Goal: Navigation & Orientation: Find specific page/section

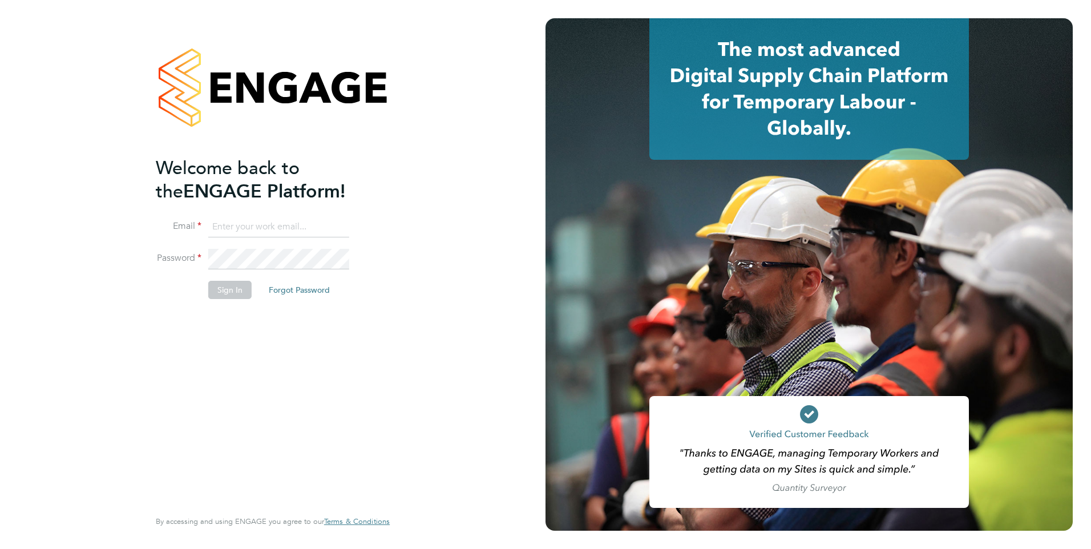
click at [245, 228] on input at bounding box center [278, 227] width 141 height 21
type input "yazmin.cole@prsjobs.com"
click at [228, 292] on button "Sign In" at bounding box center [229, 290] width 43 height 18
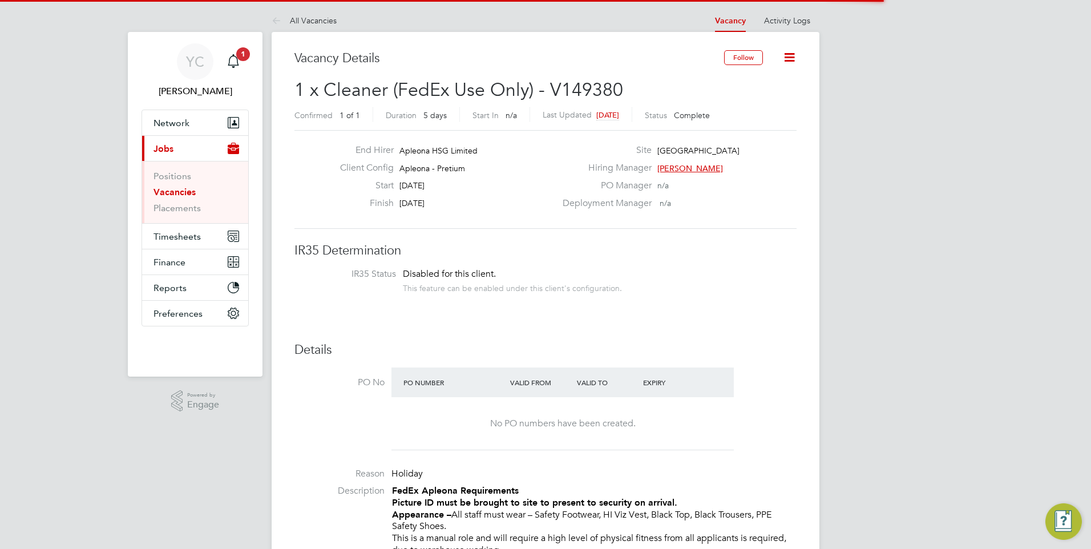
scroll to position [34, 80]
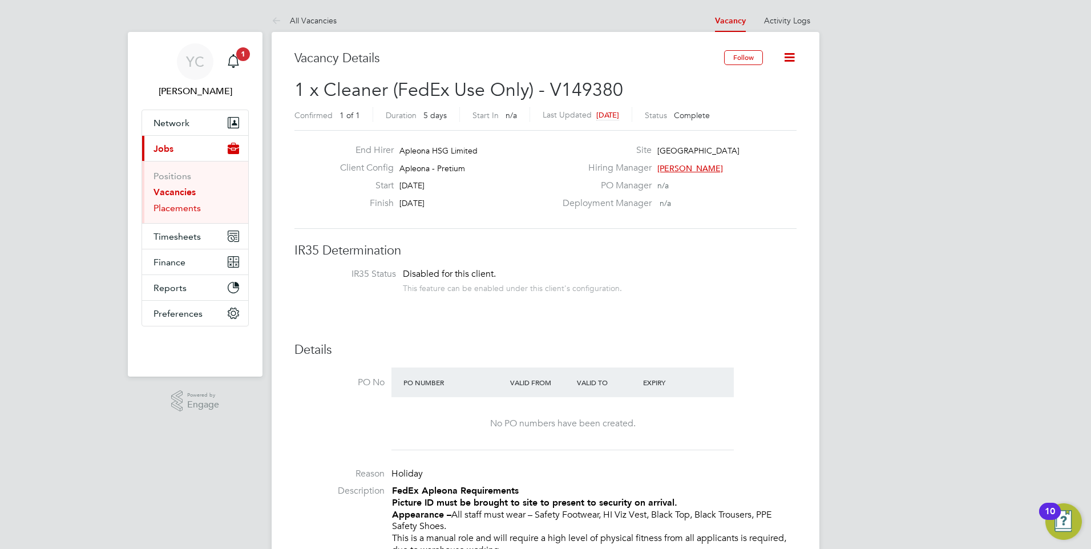
click at [172, 209] on link "Placements" at bounding box center [177, 208] width 47 height 11
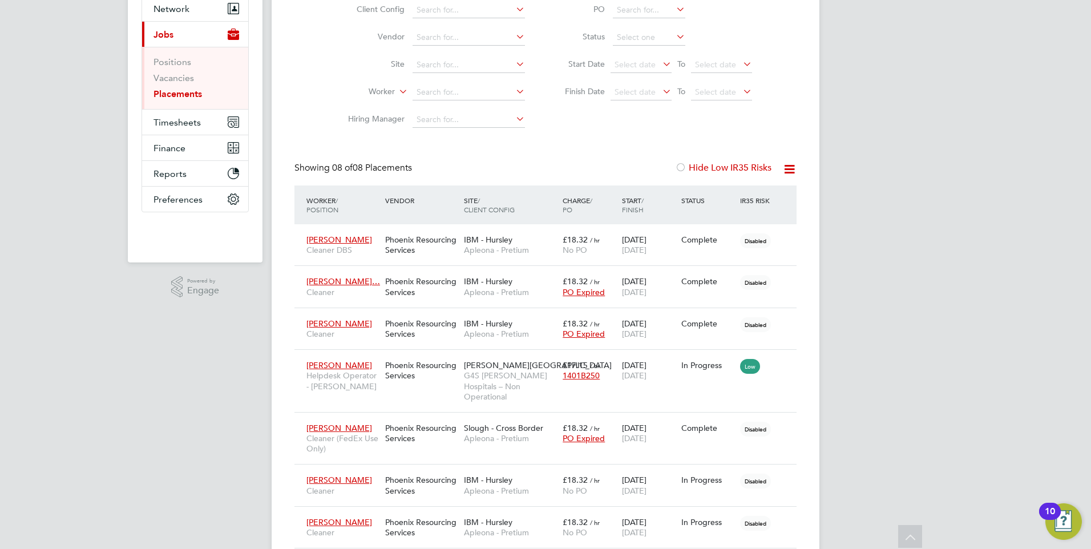
click at [61, 348] on div "YC [PERSON_NAME] Notifications 1 Applications: Network Team Members Businesses …" at bounding box center [545, 265] width 1091 height 758
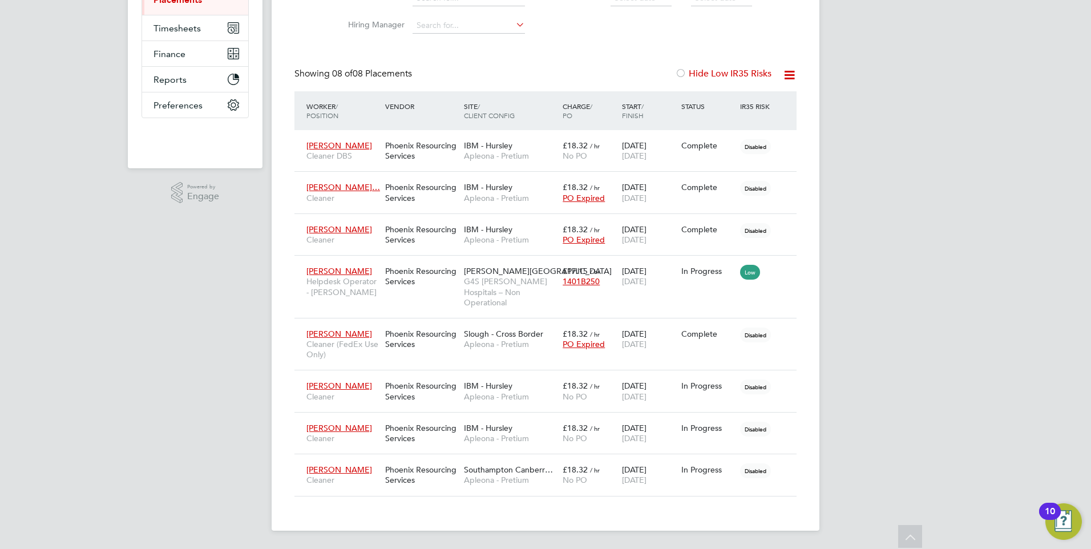
click at [189, 476] on div "YC [PERSON_NAME] Notifications 1 Applications: Network Team Members Businesses …" at bounding box center [545, 171] width 1091 height 758
click at [136, 312] on div "YC [PERSON_NAME] Notifications 1 Applications: Network Team Members Businesses …" at bounding box center [545, 171] width 1091 height 758
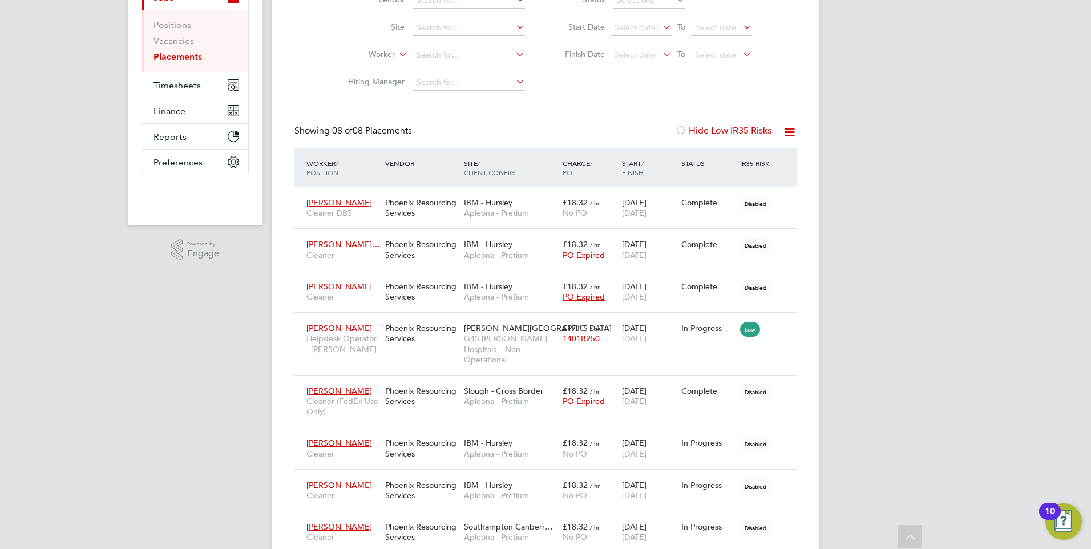
click at [942, 430] on div "YC [PERSON_NAME] Notifications 1 Applications: Network Team Members Businesses …" at bounding box center [545, 228] width 1091 height 758
